Goal: Task Accomplishment & Management: Manage account settings

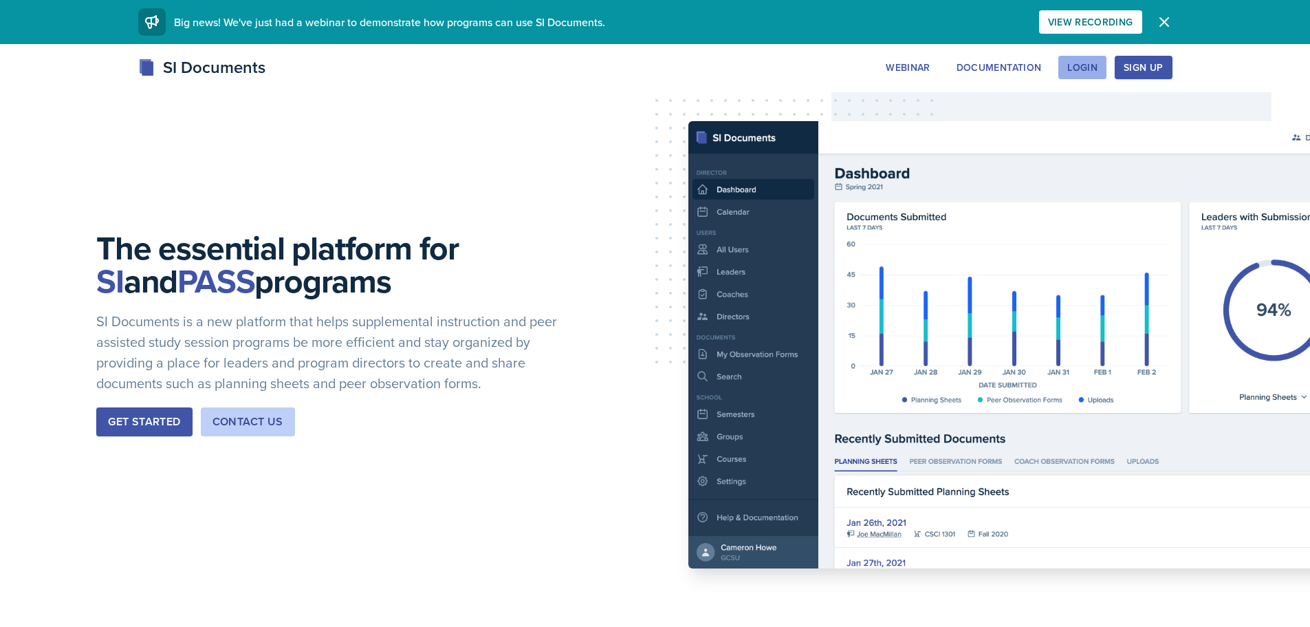
click at [1097, 62] on div "Login" at bounding box center [1083, 67] width 30 height 11
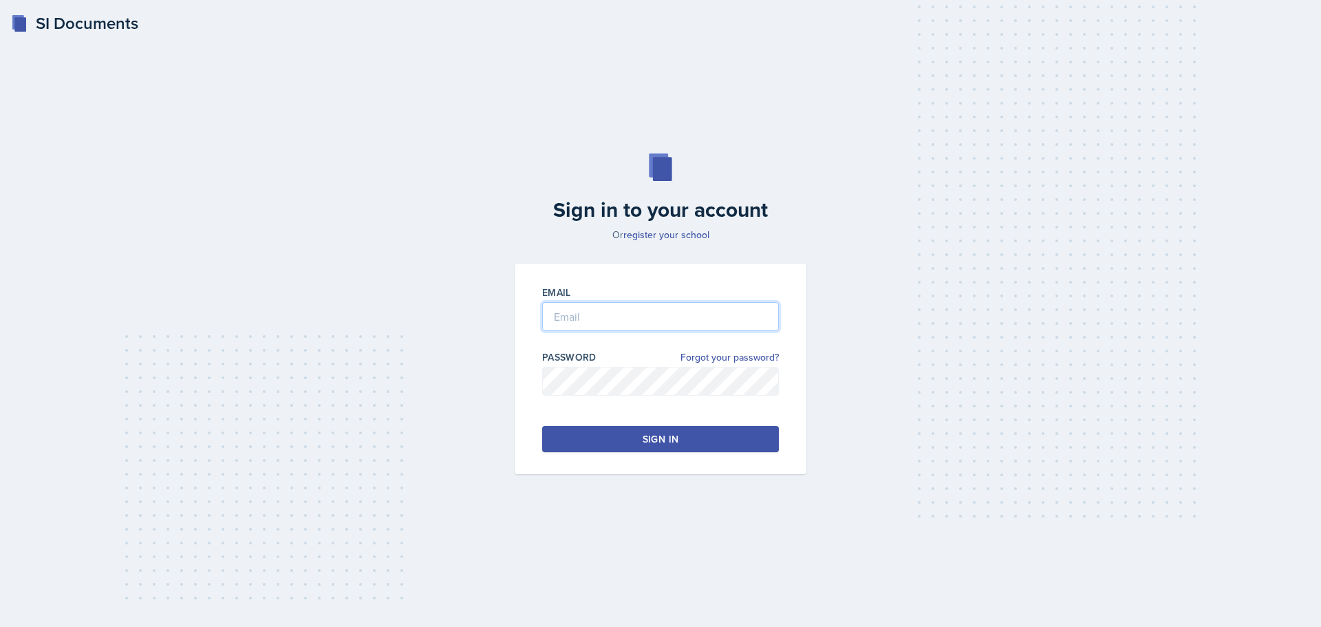
click at [677, 303] on input "email" at bounding box center [660, 316] width 237 height 29
type input "Sma7697@mavs.uta.edu"
click at [634, 322] on input "email" at bounding box center [660, 316] width 237 height 29
type input "[EMAIL_ADDRESS][DOMAIN_NAME]"
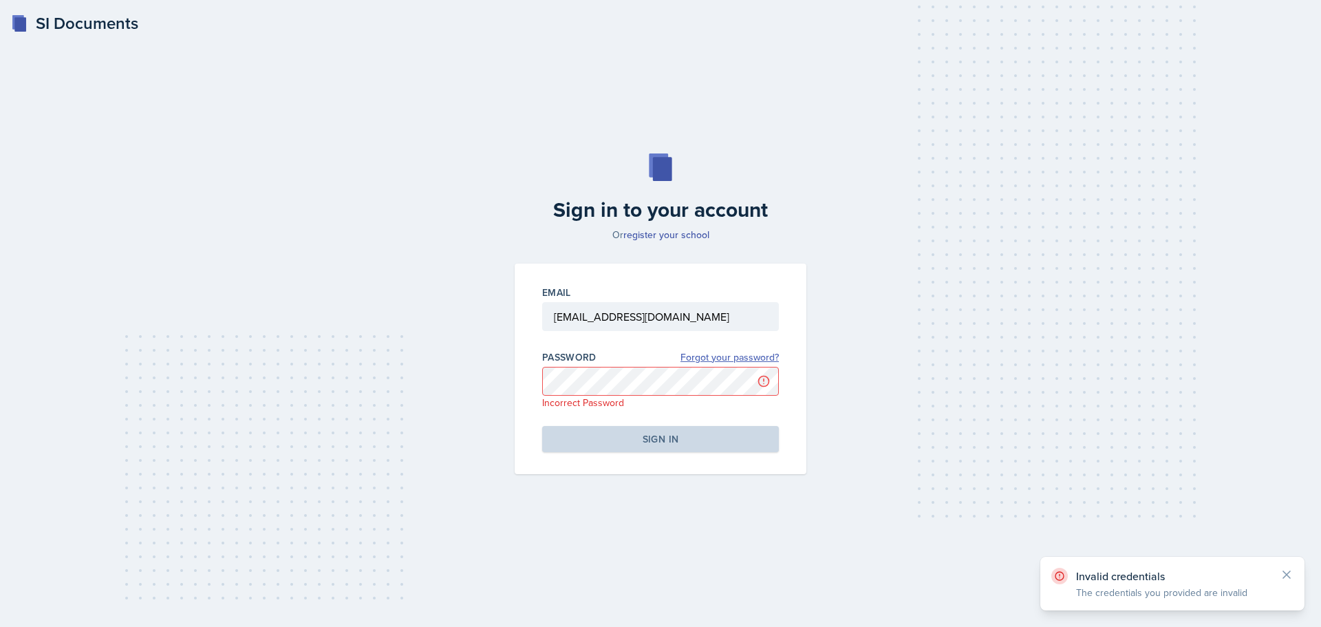
click at [703, 354] on link "Forgot your password?" at bounding box center [729, 357] width 98 height 14
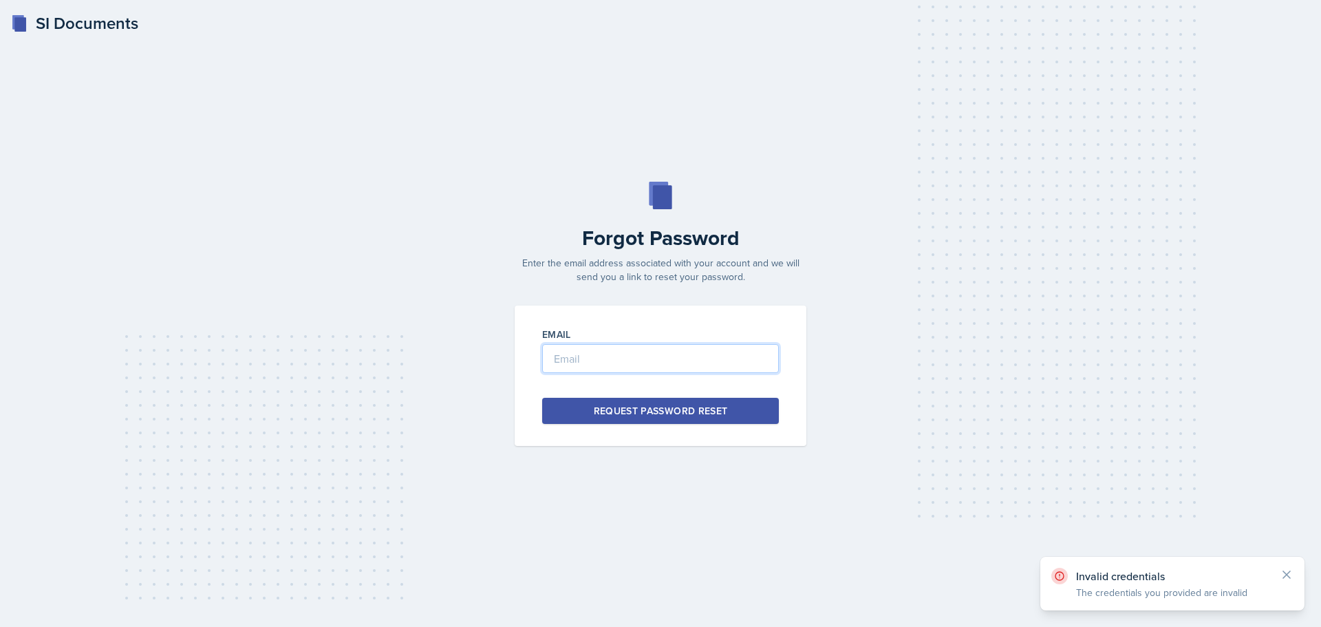
click at [688, 356] on input "email" at bounding box center [660, 358] width 237 height 29
type input "[EMAIL_ADDRESS][DOMAIN_NAME]"
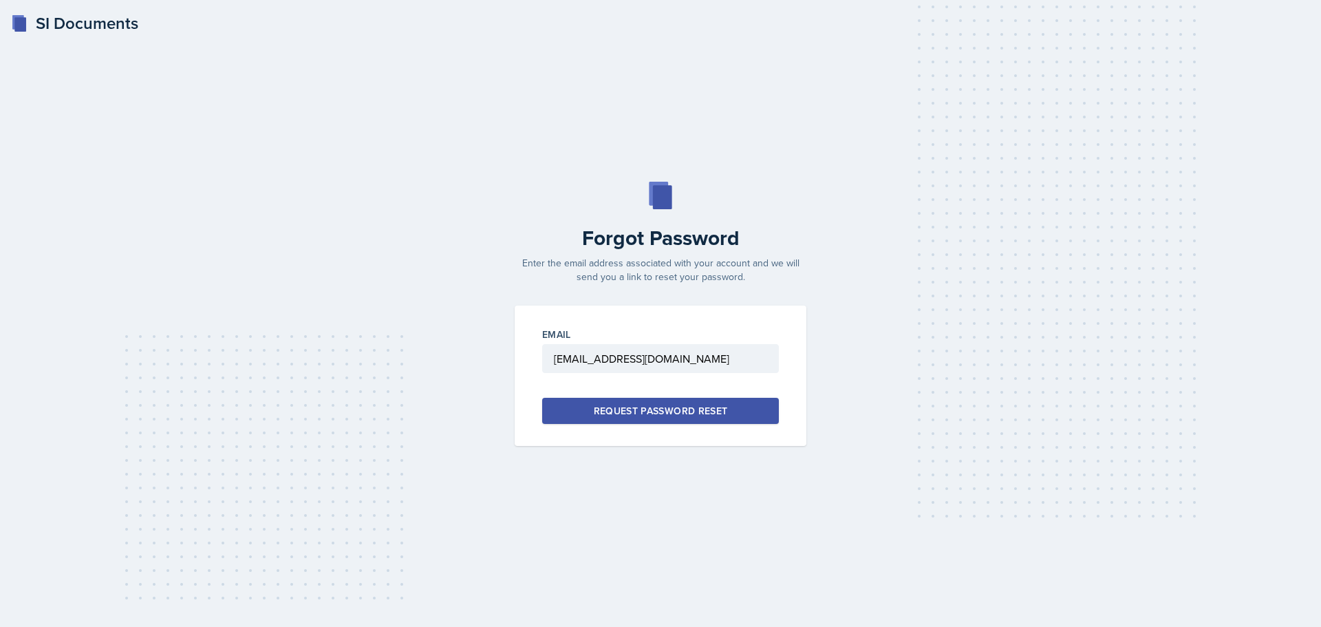
click at [688, 416] on div "Request Password Reset" at bounding box center [661, 411] width 134 height 14
click at [645, 369] on input "email" at bounding box center [660, 358] width 237 height 29
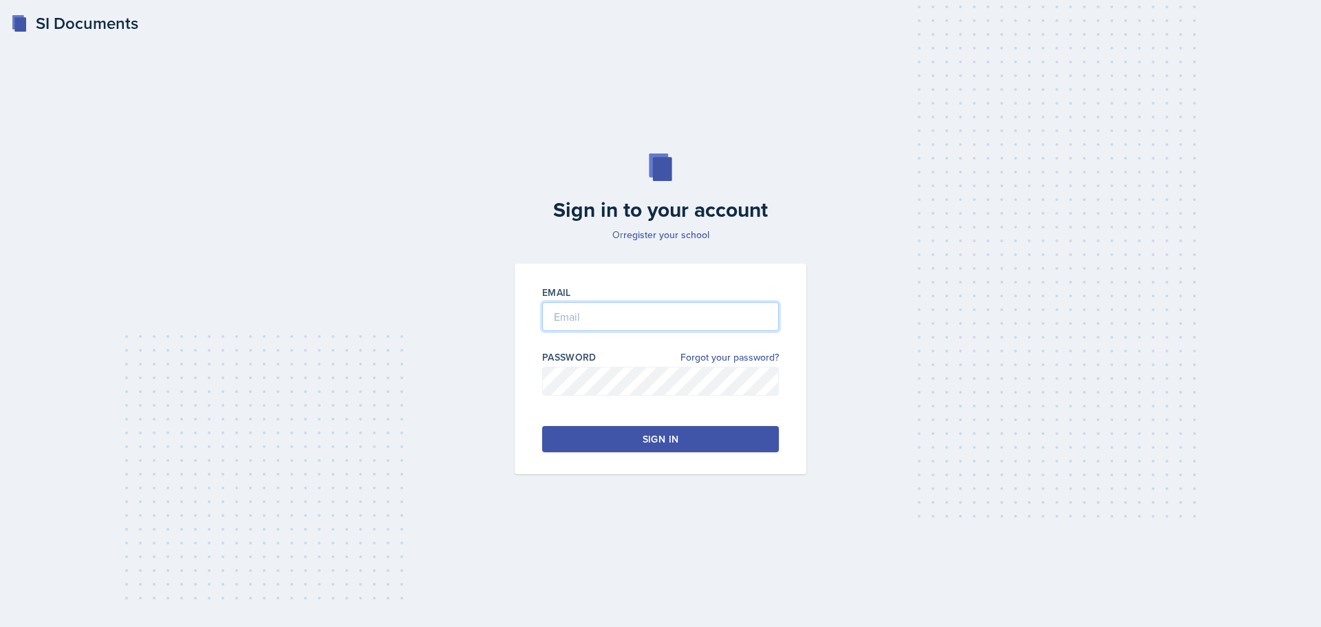
click at [674, 327] on input "email" at bounding box center [660, 316] width 237 height 29
type input "[EMAIL_ADDRESS][DOMAIN_NAME]"
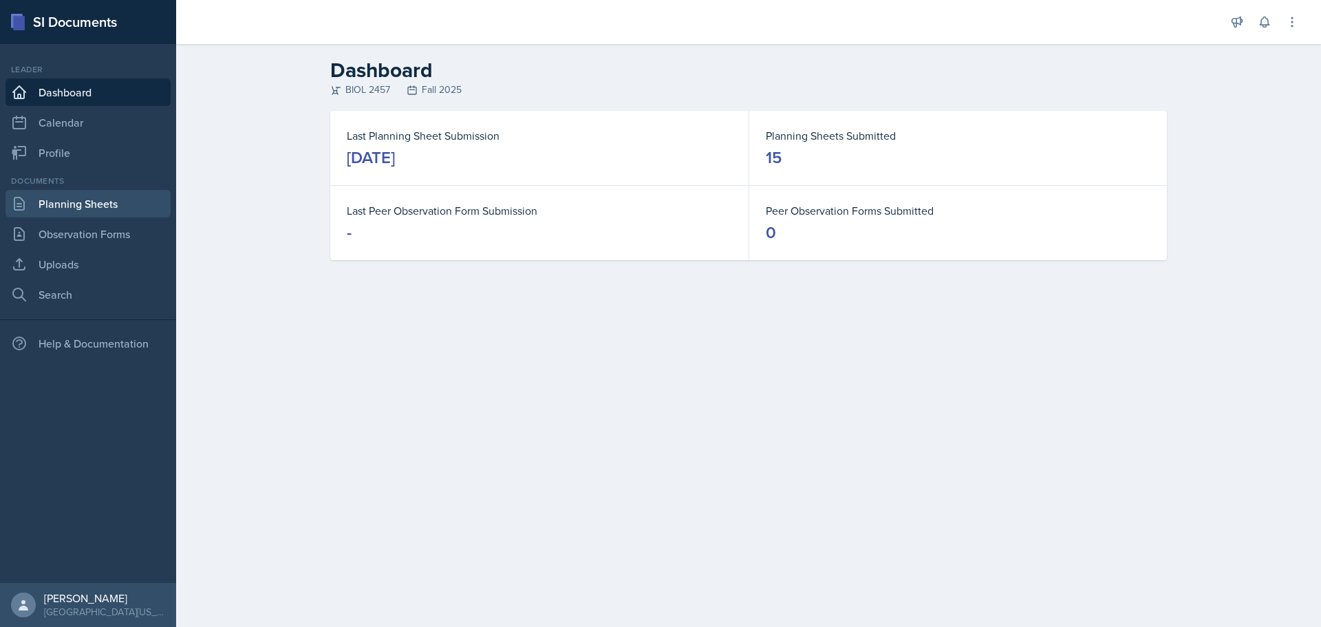
click at [59, 213] on link "Planning Sheets" at bounding box center [88, 204] width 165 height 28
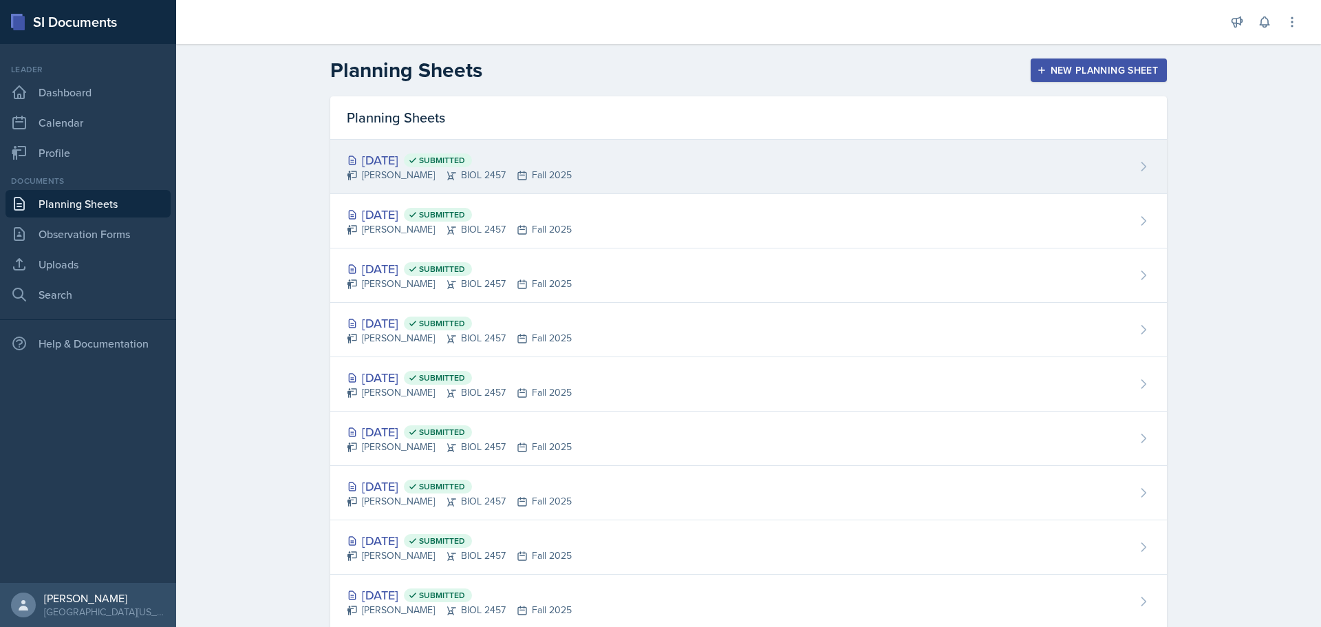
click at [618, 183] on div "[DATE] Submitted [PERSON_NAME] BIOL 2457 Fall 2025" at bounding box center [748, 167] width 837 height 54
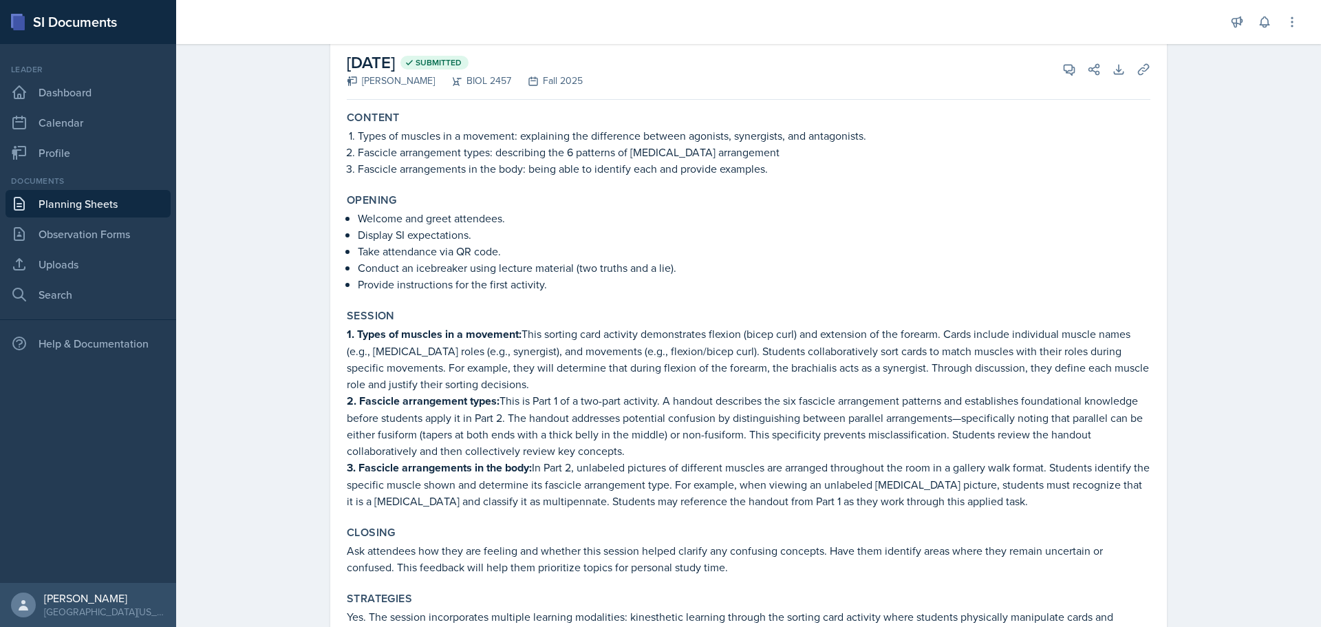
scroll to position [138, 0]
